Goal: Task Accomplishment & Management: Manage account settings

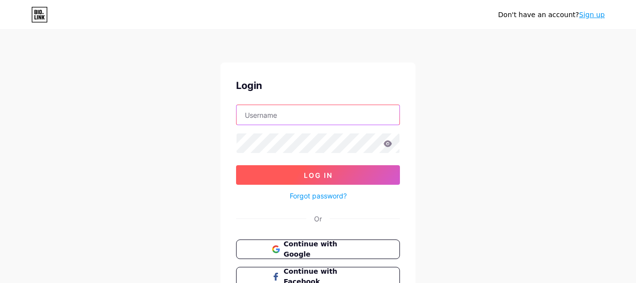
type input "luanaarisha40@gmail.com"
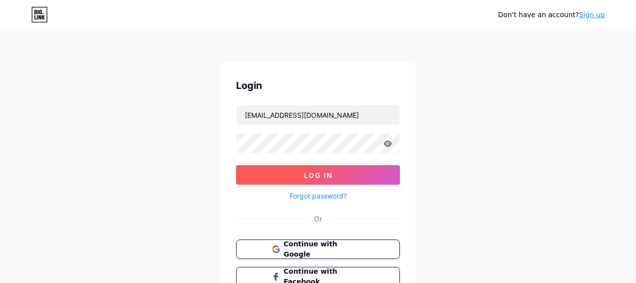
click at [303, 173] on button "Log In" at bounding box center [318, 175] width 164 height 20
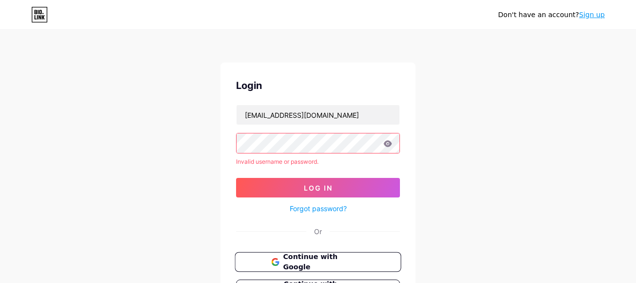
click at [311, 259] on span "Continue with Google" at bounding box center [323, 261] width 81 height 21
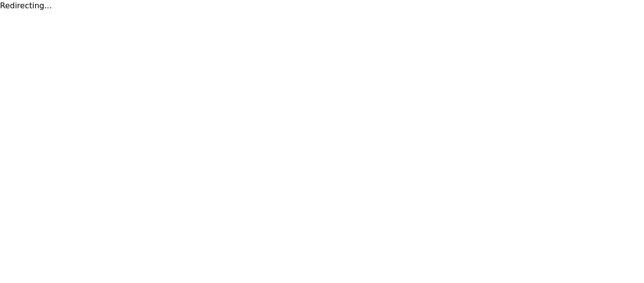
click at [18, 6] on div "Redirecting..." at bounding box center [322, 6] width 644 height 12
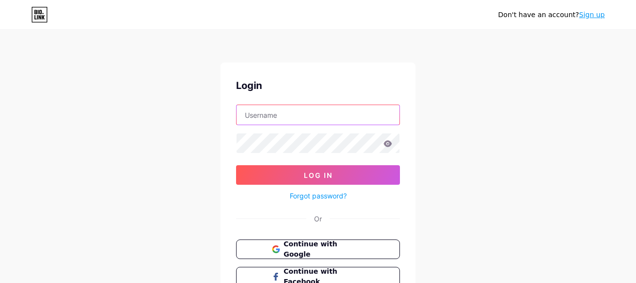
type input "[EMAIL_ADDRESS][DOMAIN_NAME]"
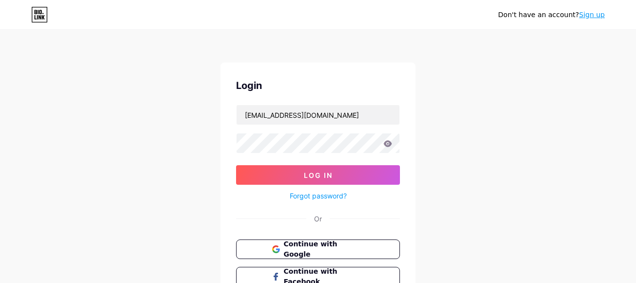
click at [45, 15] on icon at bounding box center [39, 15] width 17 height 16
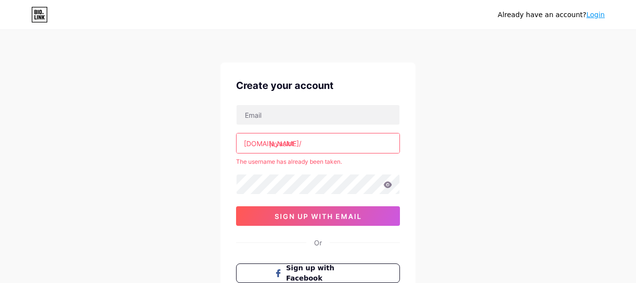
click at [451, 144] on div "Already have an account? Login Create your account bio.link/ jayaslot The usern…" at bounding box center [318, 193] width 636 height 386
click at [592, 18] on link "Login" at bounding box center [596, 15] width 19 height 8
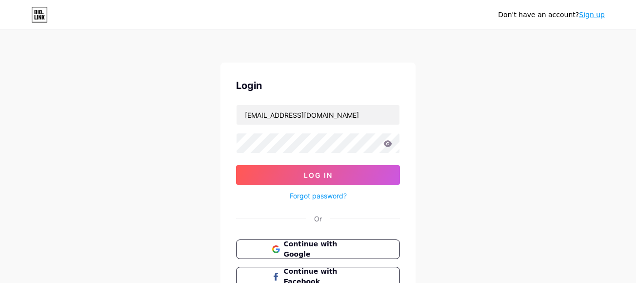
click at [318, 198] on link "Forgot password?" at bounding box center [318, 195] width 57 height 10
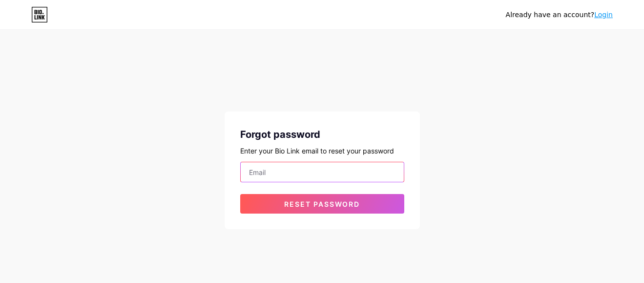
click at [281, 176] on input "email" at bounding box center [322, 172] width 163 height 20
type input "[EMAIL_ADDRESS][DOMAIN_NAME]"
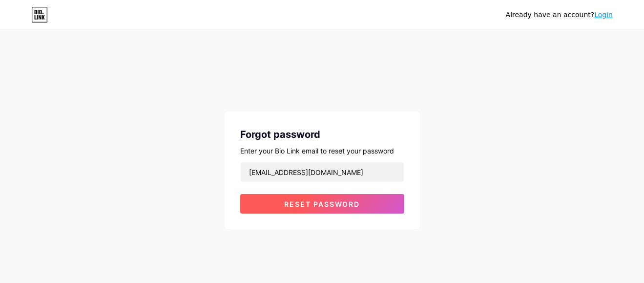
click at [306, 194] on button "Reset password" at bounding box center [322, 204] width 164 height 20
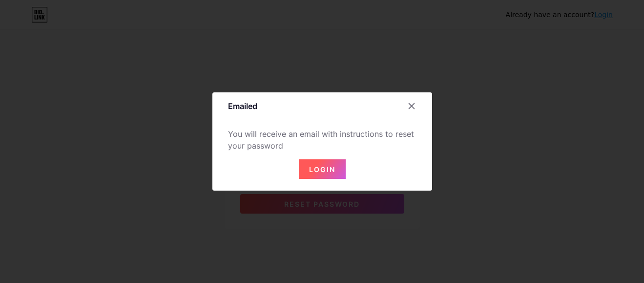
click at [313, 159] on div "Login" at bounding box center [322, 162] width 220 height 31
click at [322, 167] on span "Login" at bounding box center [322, 169] width 26 height 8
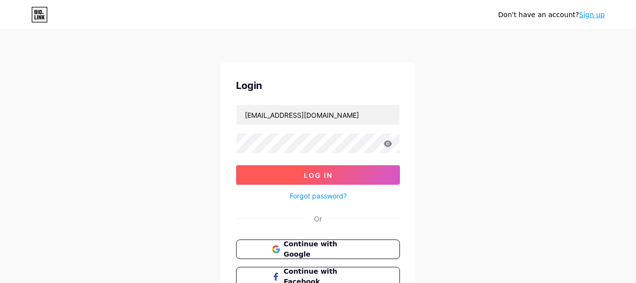
click at [309, 171] on span "Log In" at bounding box center [318, 175] width 29 height 8
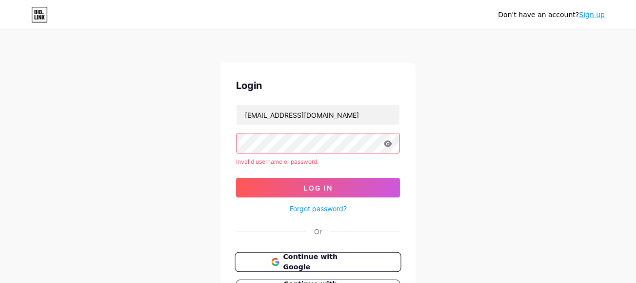
click at [289, 264] on span "Continue with Google" at bounding box center [323, 261] width 81 height 21
click at [313, 262] on span "Continue with Google" at bounding box center [323, 261] width 81 height 21
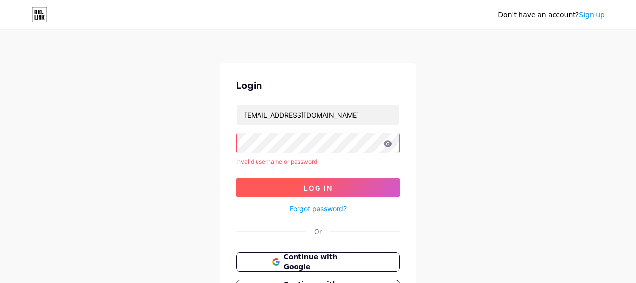
click at [287, 188] on button "Log In" at bounding box center [318, 188] width 164 height 20
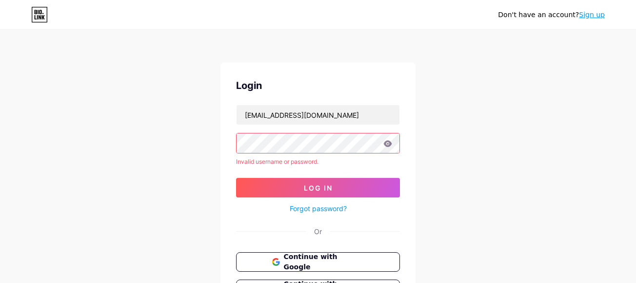
click at [315, 209] on link "Forgot password?" at bounding box center [318, 208] width 57 height 10
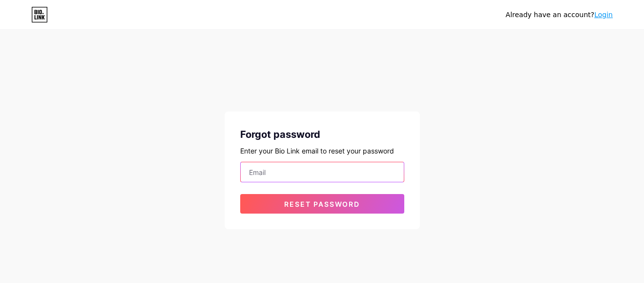
click at [297, 178] on input "email" at bounding box center [322, 172] width 163 height 20
type input "luanaarisha40@gmail.com"
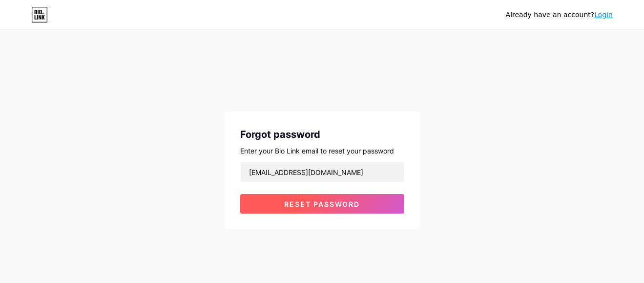
click at [311, 198] on button "Reset password" at bounding box center [322, 204] width 164 height 20
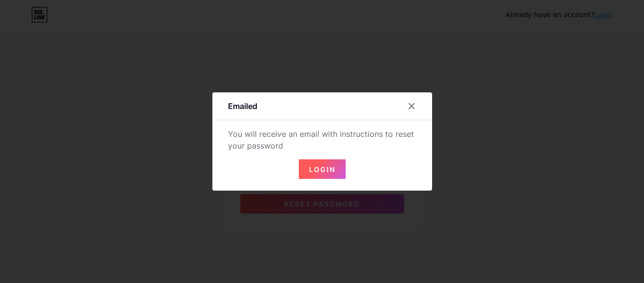
click at [309, 173] on button "Login" at bounding box center [322, 169] width 47 height 20
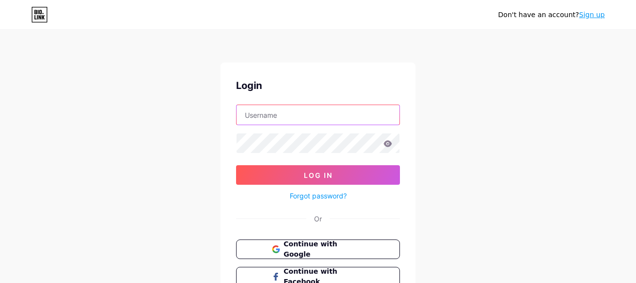
type input "luanaarisha40@gmail.com"
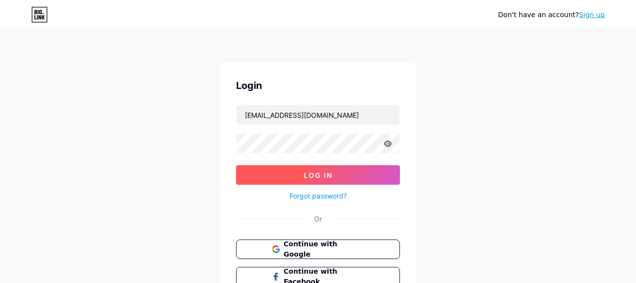
click at [298, 173] on button "Log In" at bounding box center [318, 175] width 164 height 20
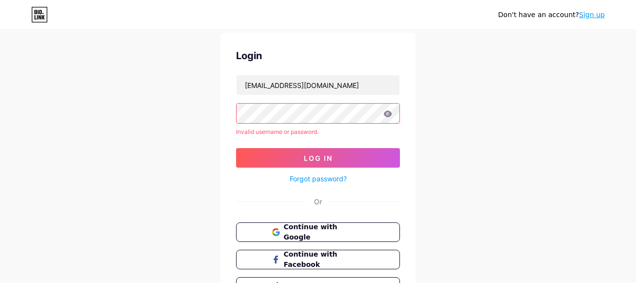
scroll to position [65, 0]
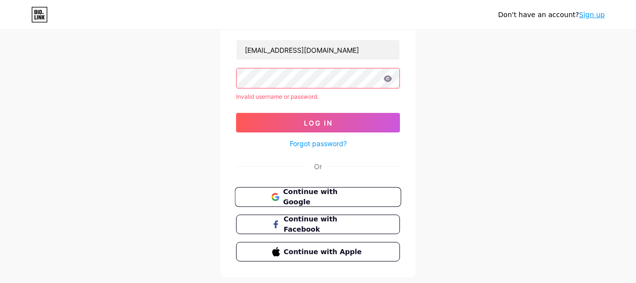
click at [343, 201] on span "Continue with Google" at bounding box center [323, 196] width 81 height 21
click at [326, 203] on button "Continue with Google" at bounding box center [318, 197] width 166 height 20
click at [36, 13] on icon at bounding box center [39, 15] width 17 height 16
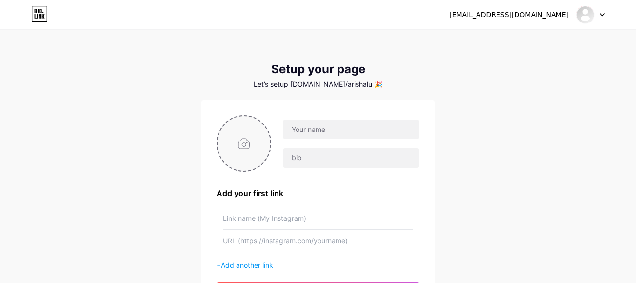
click at [247, 138] on input "file" at bounding box center [244, 143] width 53 height 54
type input "C:\fakepath\download (24).jpg"
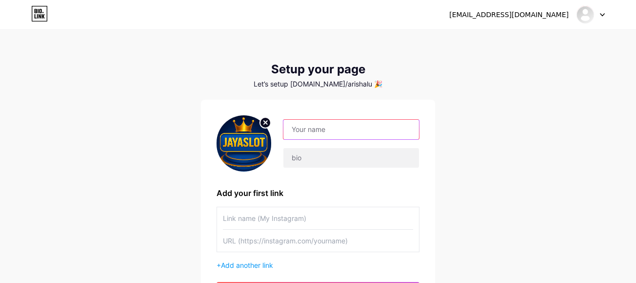
click at [300, 124] on input "text" at bounding box center [352, 130] width 136 height 20
type input "JAYASLOT"
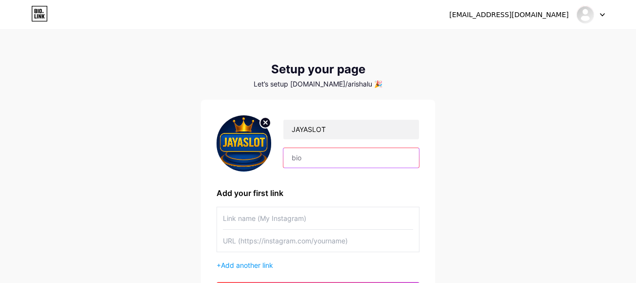
click at [317, 164] on input "text" at bounding box center [352, 158] width 136 height 20
paste input "🔥 Game seru + jackpot besar! Semuanya ada di APK RPVIP5. 📌 Download hari ini 👉 …"
drag, startPoint x: 386, startPoint y: 160, endPoint x: 462, endPoint y: 168, distance: 76.5
click at [462, 168] on div "luanaarisha40@gmail.com Dashboard Logout Setup your page Let’s setup bio.link/a…" at bounding box center [318, 174] width 636 height 348
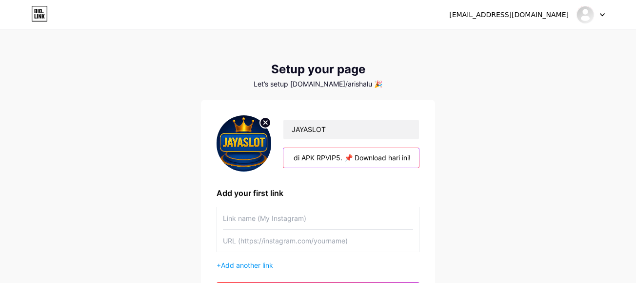
scroll to position [0, 151]
click at [356, 161] on input "🔥 Game seru + jackpot besar! Semuanya ada di APK RPVIP5. 📌 Download hari ini!" at bounding box center [352, 158] width 136 height 20
click at [313, 160] on input "🔥 Game seru + jackpot besar! Semuanya ada di APK RPVIP5. Download hari ini!" at bounding box center [352, 158] width 136 height 20
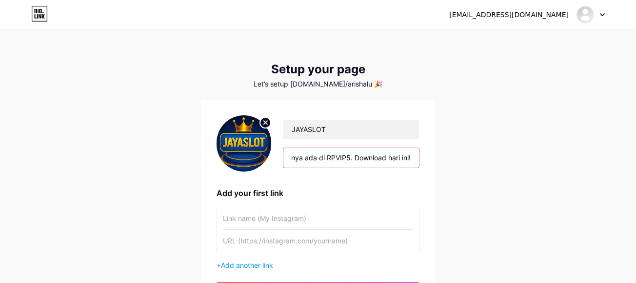
scroll to position [0, 124]
click at [348, 156] on input "🔥 Game seru + jackpot besar! Semuanya ada di APK RPVIP5. Download hari ini!" at bounding box center [352, 158] width 136 height 20
click at [311, 161] on input "🔥 Game seru + jackpot besar! Semuanya ada di APK JAYASLOT. Download hari ini!" at bounding box center [352, 158] width 136 height 20
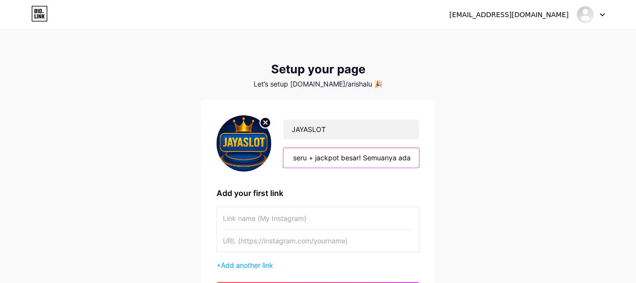
scroll to position [0, 0]
click at [305, 157] on input "🔥 Game seru + jackpot besar! Semuanya ada di APK JAYASLOT. Download hari ini!" at bounding box center [352, 158] width 136 height 20
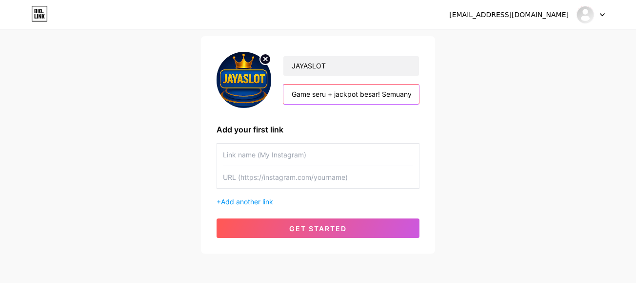
scroll to position [65, 0]
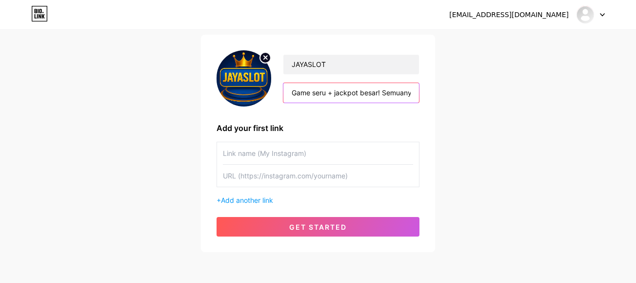
type input "Game seru + jackpot besar! Semuanya ada di APK JAYASLOT. Download hari ini!"
click at [257, 156] on input "text" at bounding box center [318, 153] width 190 height 22
click at [264, 174] on input "text" at bounding box center [318, 175] width 190 height 22
click at [252, 181] on input "text" at bounding box center [318, 175] width 190 height 22
paste input "https://scatter-tanah.com/919"
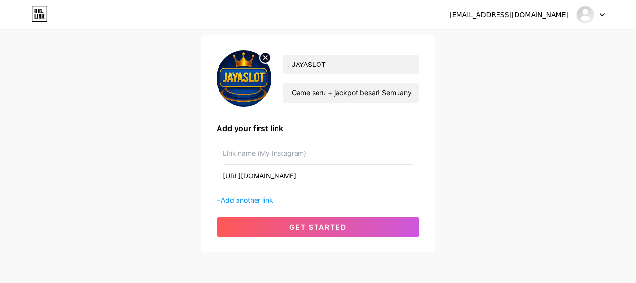
type input "https://scatter-tanah.com/919"
click at [266, 151] on input "text" at bounding box center [318, 153] width 190 height 22
type input "daftar"
type input "d"
type input "a"
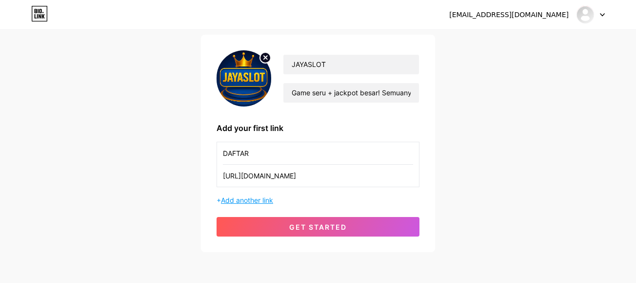
type input "DAFTAR"
click at [251, 200] on span "Add another link" at bounding box center [247, 200] width 52 height 8
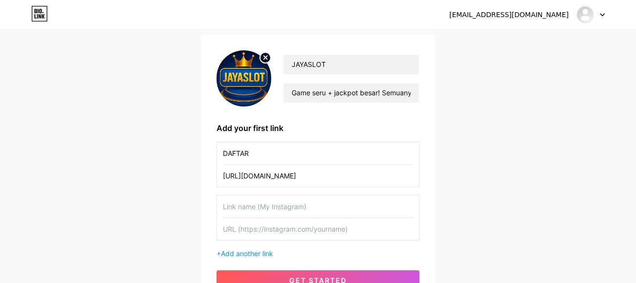
click at [257, 227] on input "text" at bounding box center [318, 229] width 190 height 22
paste input "https://bos.rtp919.com/"
type input "https://bos.rtp919.com/"
click at [264, 205] on input "text" at bounding box center [318, 206] width 190 height 22
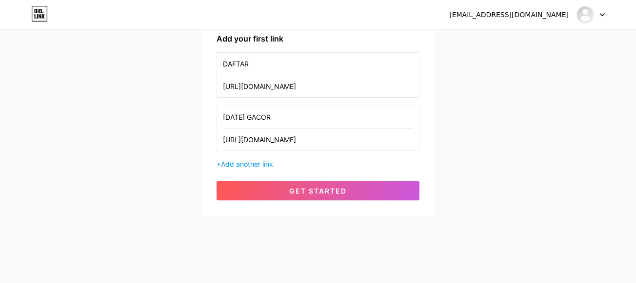
scroll to position [158, 0]
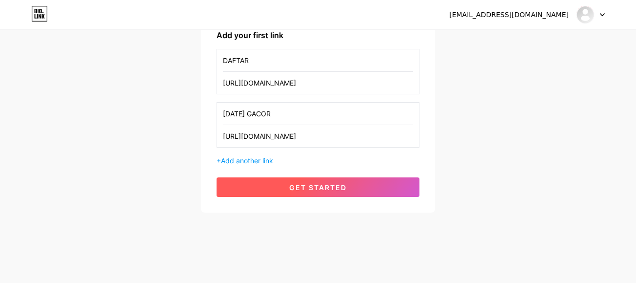
type input "POLA GACOR"
click at [292, 195] on button "get started" at bounding box center [318, 187] width 203 height 20
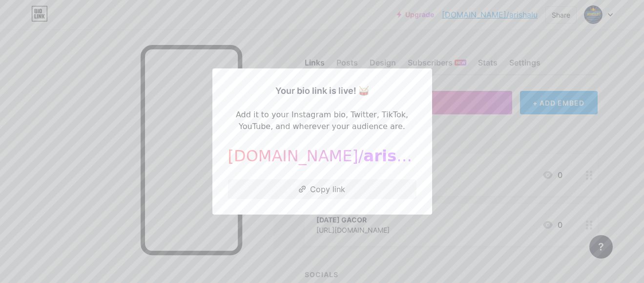
click at [348, 35] on div at bounding box center [322, 141] width 644 height 283
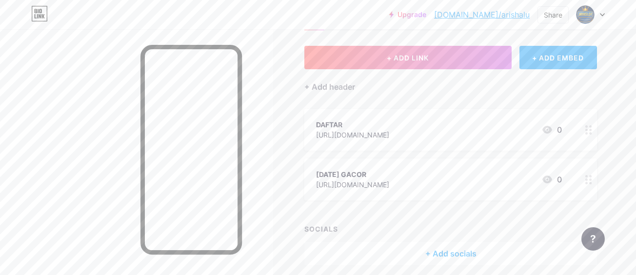
scroll to position [65, 0]
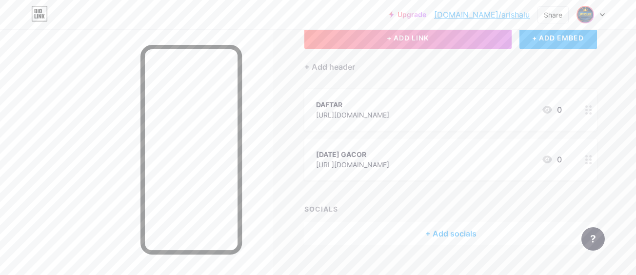
click at [581, 17] on img at bounding box center [586, 15] width 16 height 16
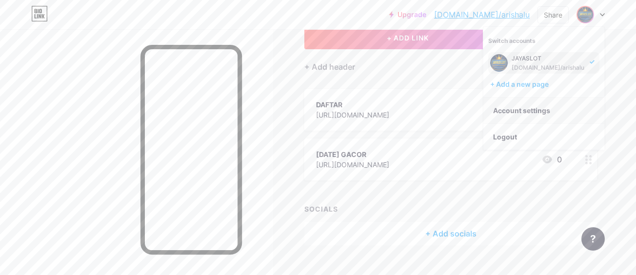
click at [513, 106] on link "Account settings" at bounding box center [544, 111] width 121 height 26
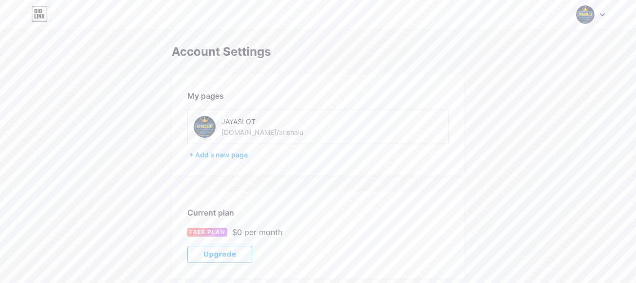
click at [211, 128] on img at bounding box center [205, 127] width 22 height 22
click at [222, 152] on div "+ Add a new page" at bounding box center [319, 155] width 260 height 10
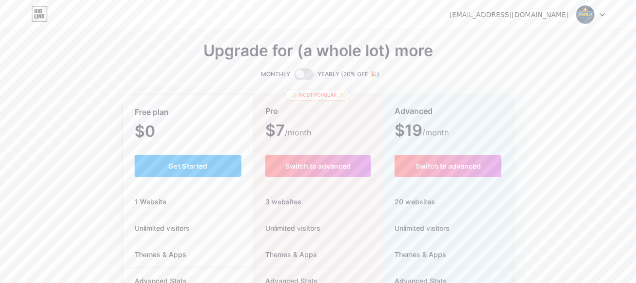
click at [589, 12] on img at bounding box center [585, 14] width 19 height 19
click at [45, 13] on icon at bounding box center [39, 14] width 17 height 16
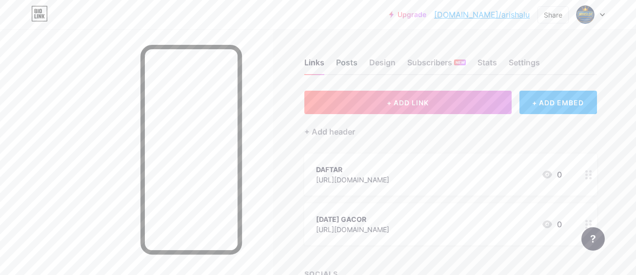
click at [342, 59] on div "Posts" at bounding box center [346, 66] width 21 height 18
click at [526, 65] on div "Settings" at bounding box center [524, 66] width 31 height 18
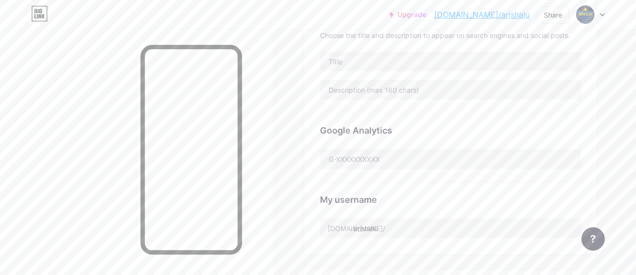
scroll to position [228, 0]
click at [581, 21] on span at bounding box center [586, 15] width 16 height 16
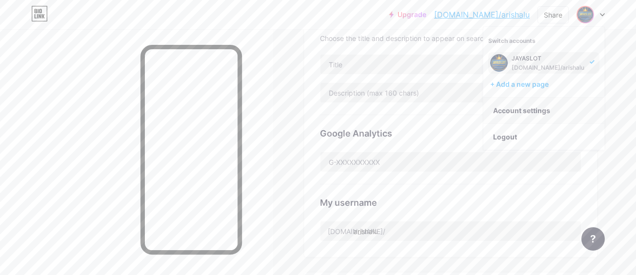
click at [520, 111] on link "Account settings" at bounding box center [544, 111] width 121 height 26
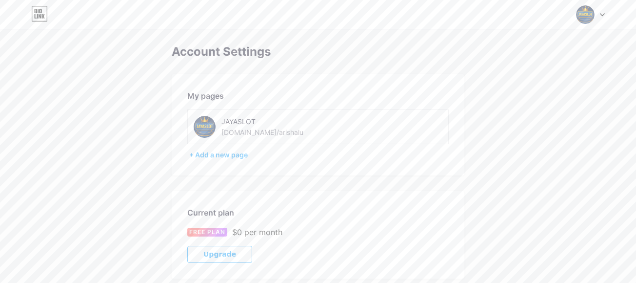
click at [209, 131] on img at bounding box center [205, 127] width 22 height 22
click at [221, 152] on div "+ Add a new page" at bounding box center [319, 155] width 260 height 10
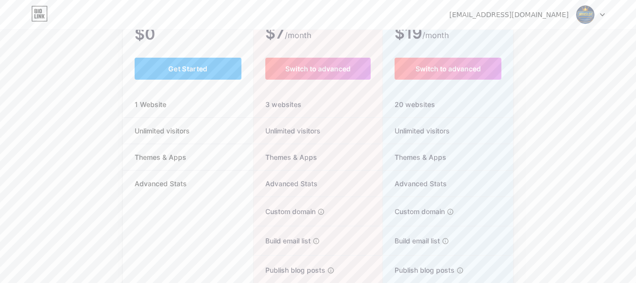
scroll to position [197, 0]
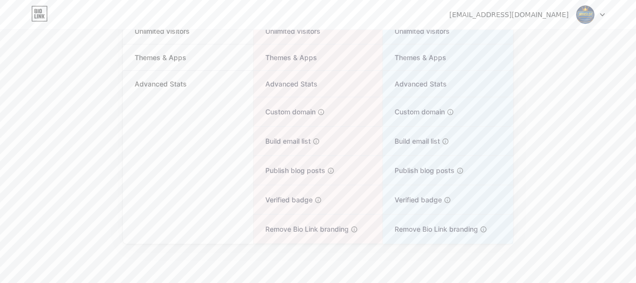
click at [159, 74] on li "Advanced Stats" at bounding box center [188, 84] width 130 height 26
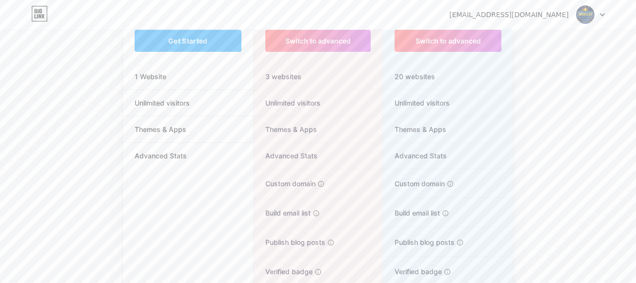
scroll to position [1, 0]
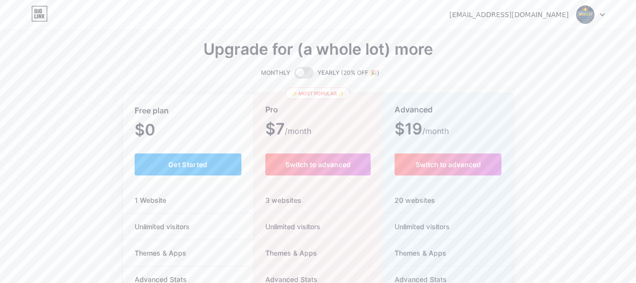
click at [176, 150] on div "Free plan $0 /month Get Started 1 Website Unlimited visitors Themes & Apps Adva…" at bounding box center [188, 266] width 130 height 345
click at [185, 158] on button "Get Started" at bounding box center [188, 164] width 107 height 22
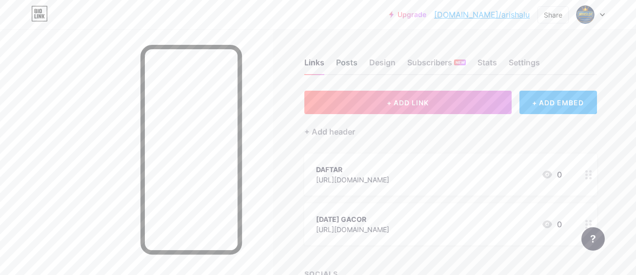
click at [356, 62] on div "Posts" at bounding box center [346, 66] width 21 height 18
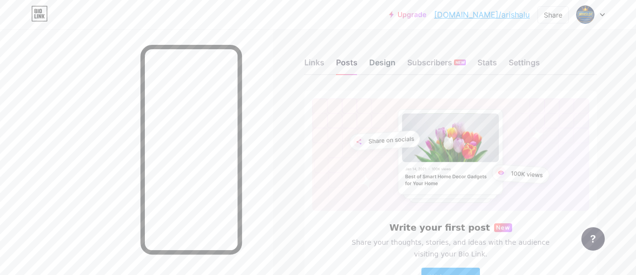
click at [387, 64] on div "Design" at bounding box center [382, 66] width 26 height 18
click at [416, 65] on div "Subscribers NEW" at bounding box center [436, 66] width 59 height 18
click at [488, 65] on div "Stats" at bounding box center [488, 66] width 20 height 18
click at [535, 65] on div "Settings" at bounding box center [524, 66] width 31 height 18
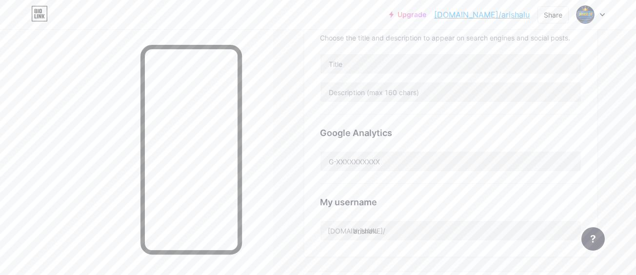
scroll to position [228, 0]
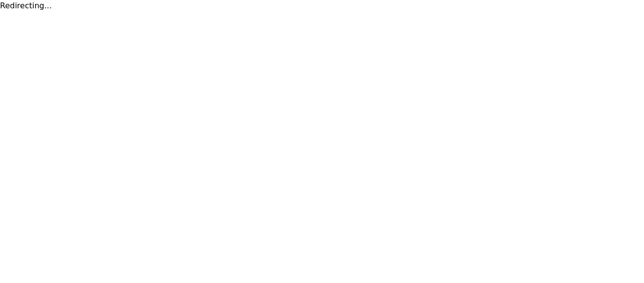
click at [16, 6] on div "Redirecting..." at bounding box center [322, 6] width 644 height 12
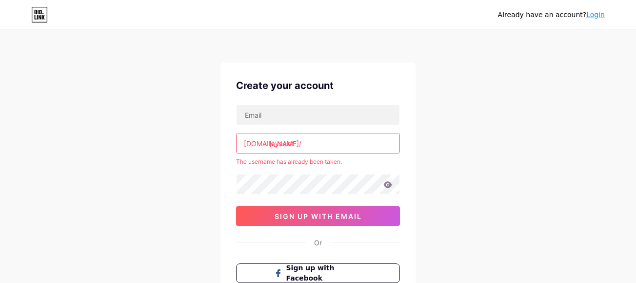
click at [596, 15] on link "Login" at bounding box center [596, 15] width 19 height 8
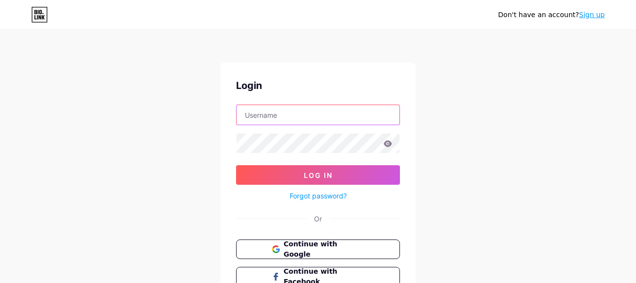
type input "luanaarisha40@gmail.com"
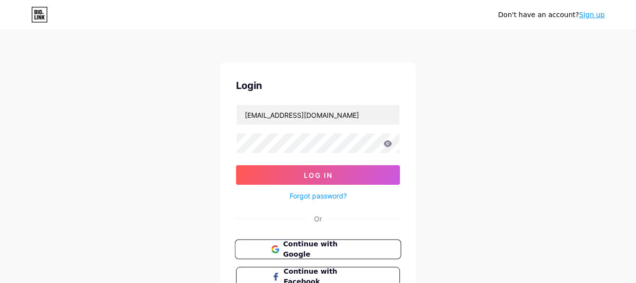
click at [298, 246] on span "Continue with Google" at bounding box center [323, 249] width 81 height 21
click at [33, 10] on icon at bounding box center [39, 15] width 17 height 16
